Goal: Browse casually

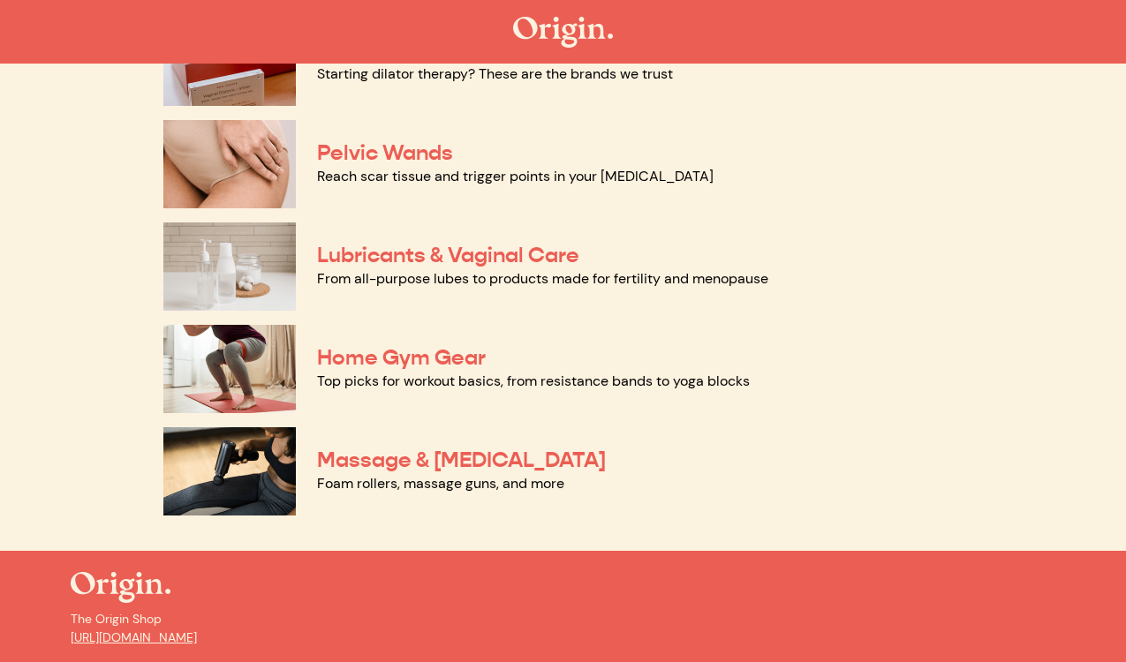
scroll to position [852, 0]
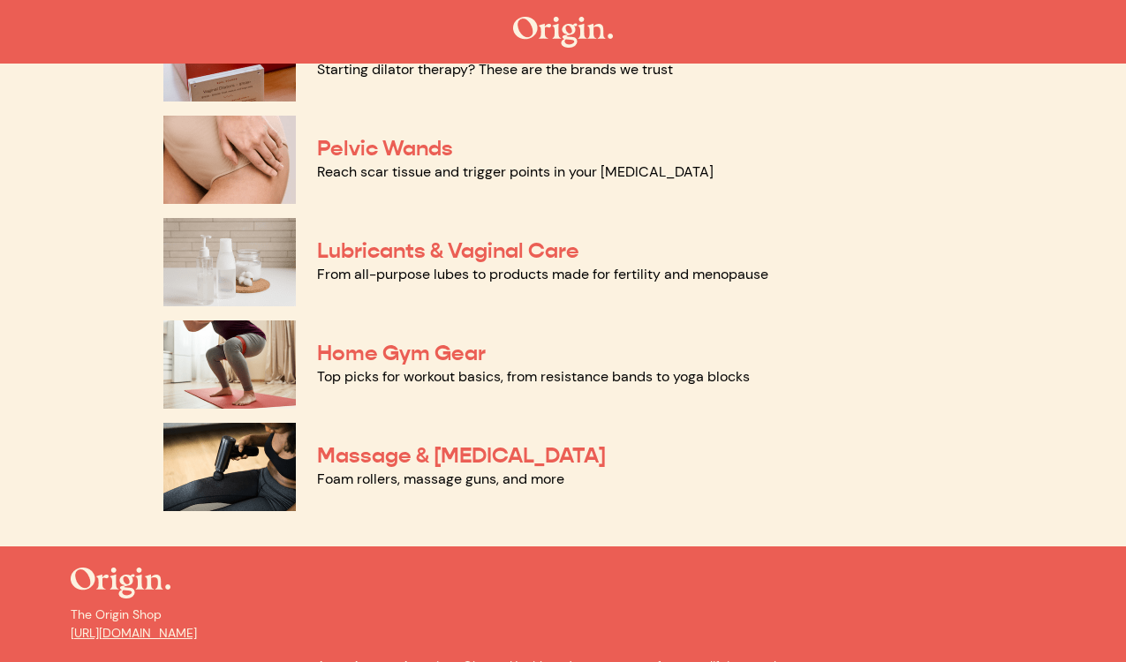
click at [221, 245] on img at bounding box center [229, 262] width 132 height 88
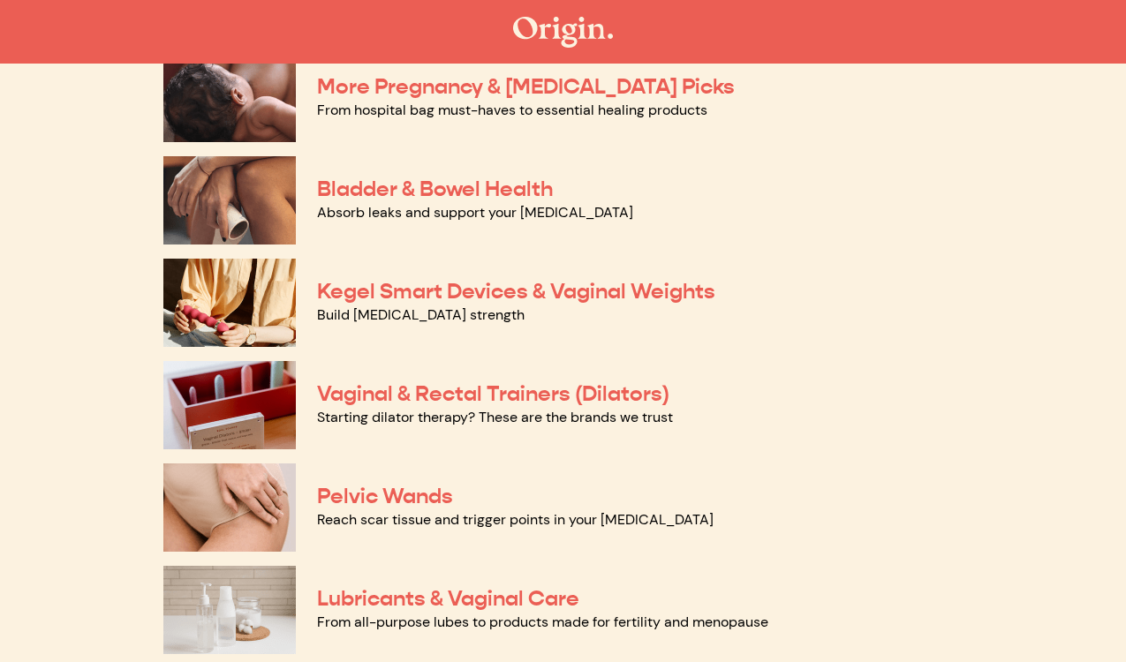
scroll to position [473, 0]
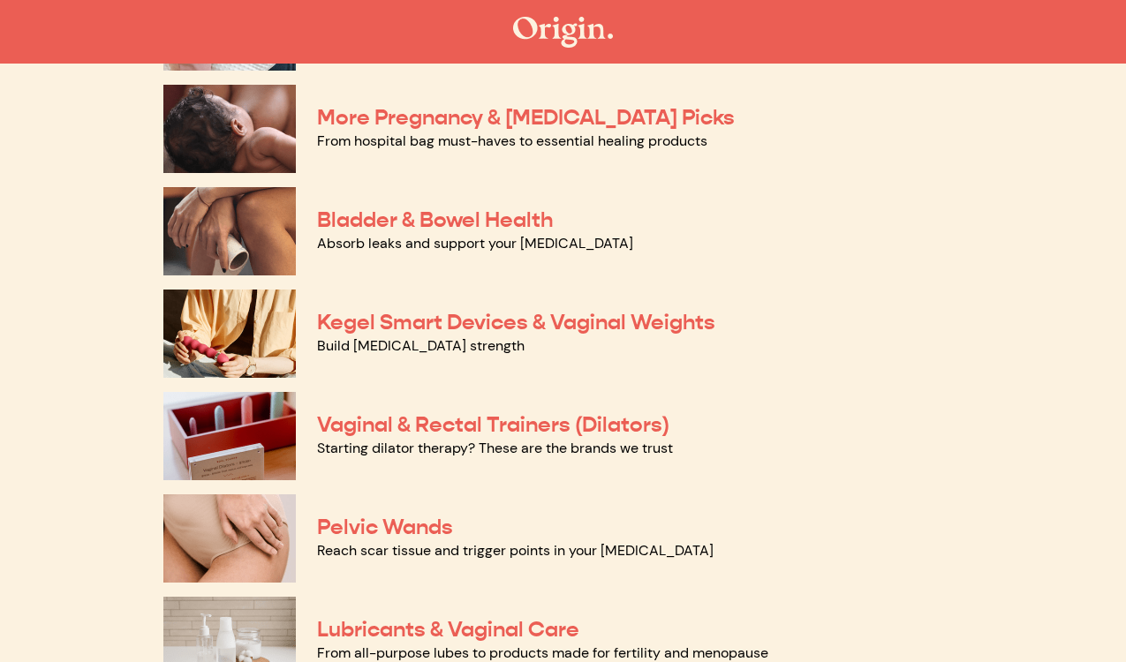
click at [241, 124] on img at bounding box center [229, 129] width 132 height 88
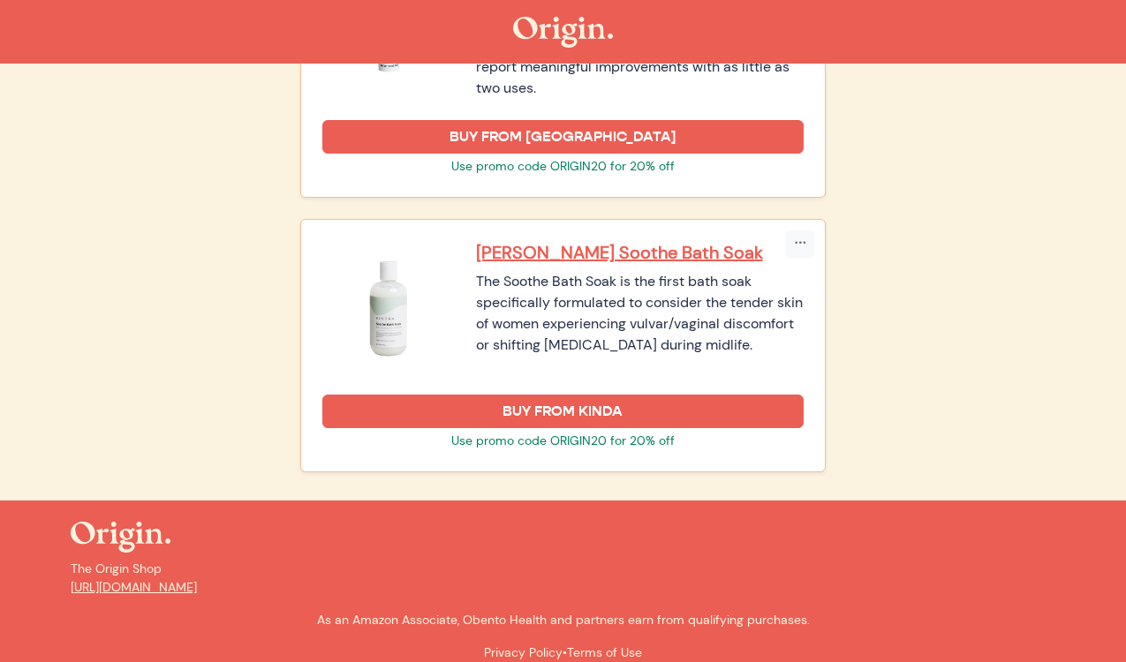
scroll to position [2431, 0]
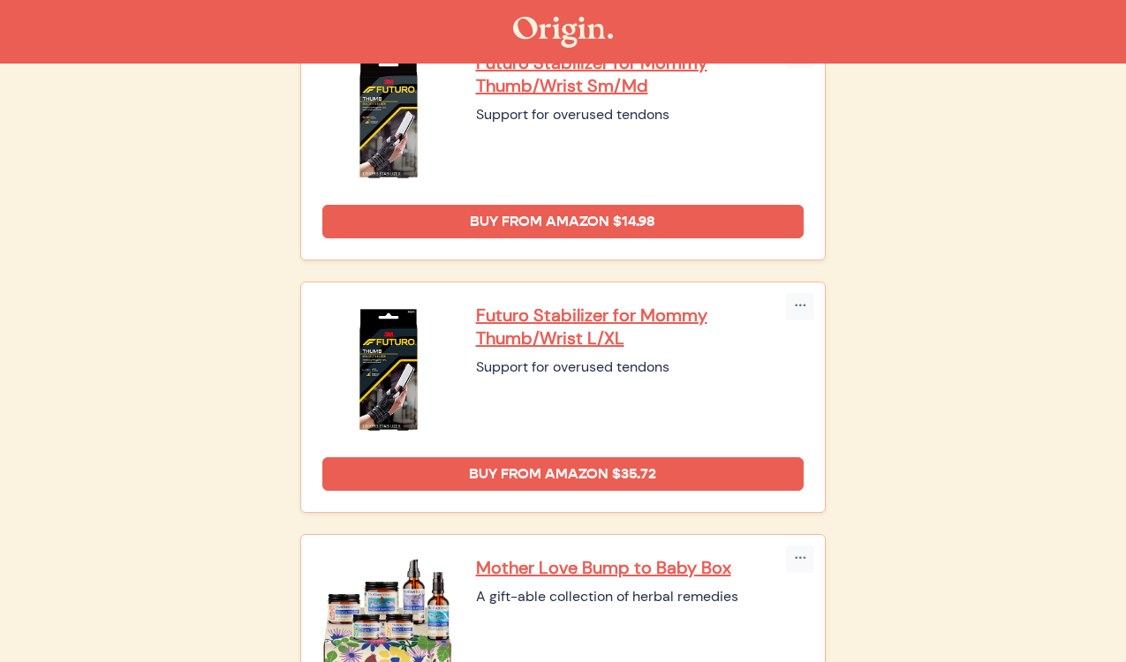
scroll to position [1576, 0]
